Goal: Find specific fact

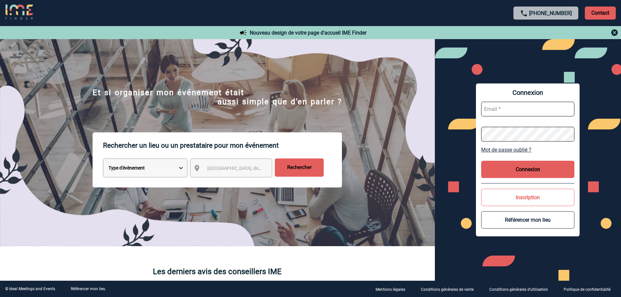
type input "smiladinovic@ime-groupe.com"
click at [523, 169] on button "Connexion" at bounding box center [527, 169] width 93 height 17
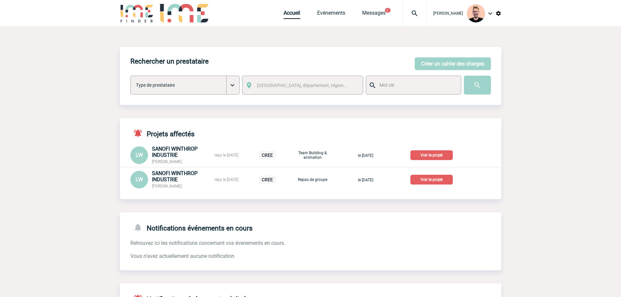
click at [406, 16] on img at bounding box center [414, 13] width 23 height 8
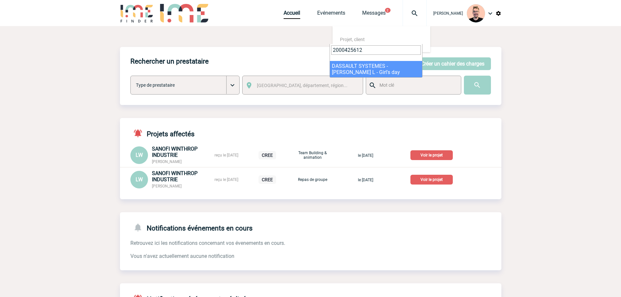
type input "2000425612"
select select "25113"
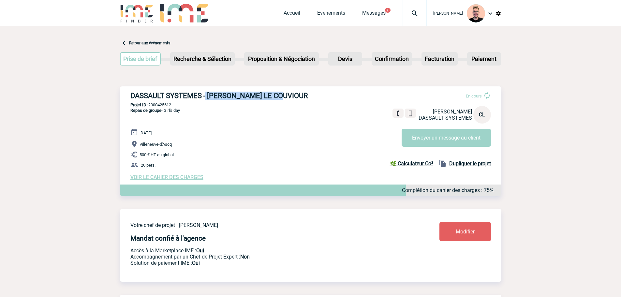
drag, startPoint x: 208, startPoint y: 96, endPoint x: 276, endPoint y: 98, distance: 68.1
click at [276, 98] on h3 "DASSAULT SYSTEMES - [PERSON_NAME] LE COUVIOUR" at bounding box center [228, 96] width 196 height 8
click at [283, 95] on h3 "DASSAULT SYSTEMES - [PERSON_NAME] LE COUVIOUR" at bounding box center [228, 96] width 196 height 8
drag, startPoint x: 280, startPoint y: 95, endPoint x: 208, endPoint y: 97, distance: 72.7
click at [208, 97] on h3 "DASSAULT SYSTEMES - [PERSON_NAME] LE COUVIOUR" at bounding box center [228, 96] width 196 height 8
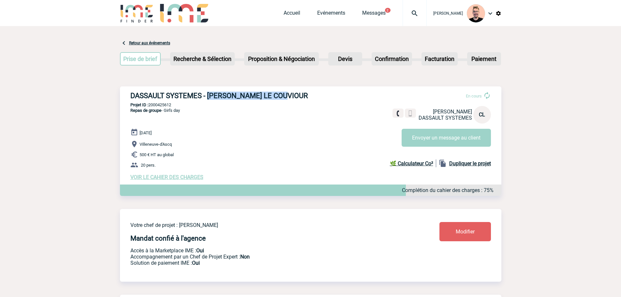
copy h3 "[PERSON_NAME]"
